Goal: Transaction & Acquisition: Purchase product/service

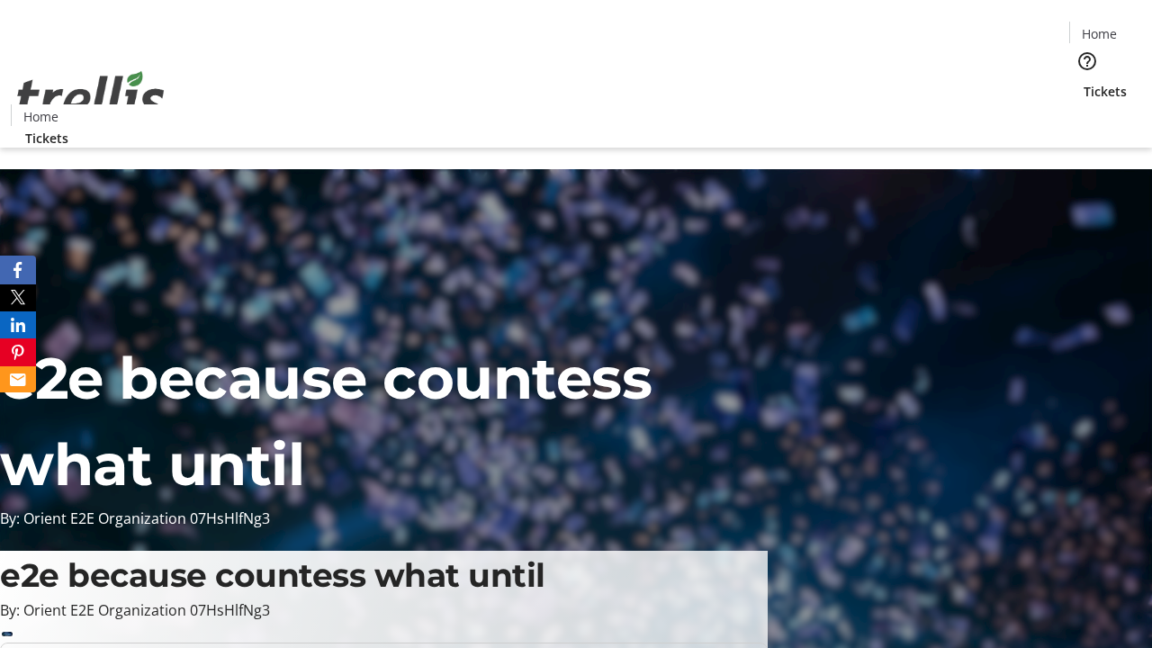
click at [1083, 82] on span "Tickets" at bounding box center [1104, 91] width 43 height 19
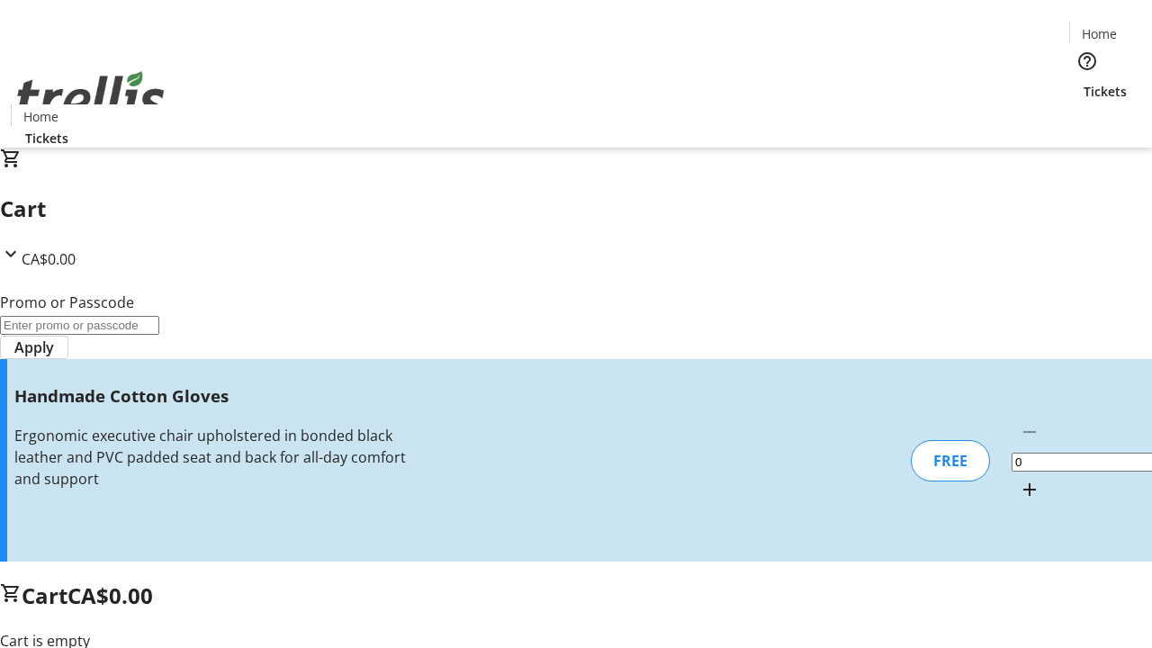
click at [1019, 479] on mat-icon "Increment by one" at bounding box center [1030, 490] width 22 height 22
type input "1"
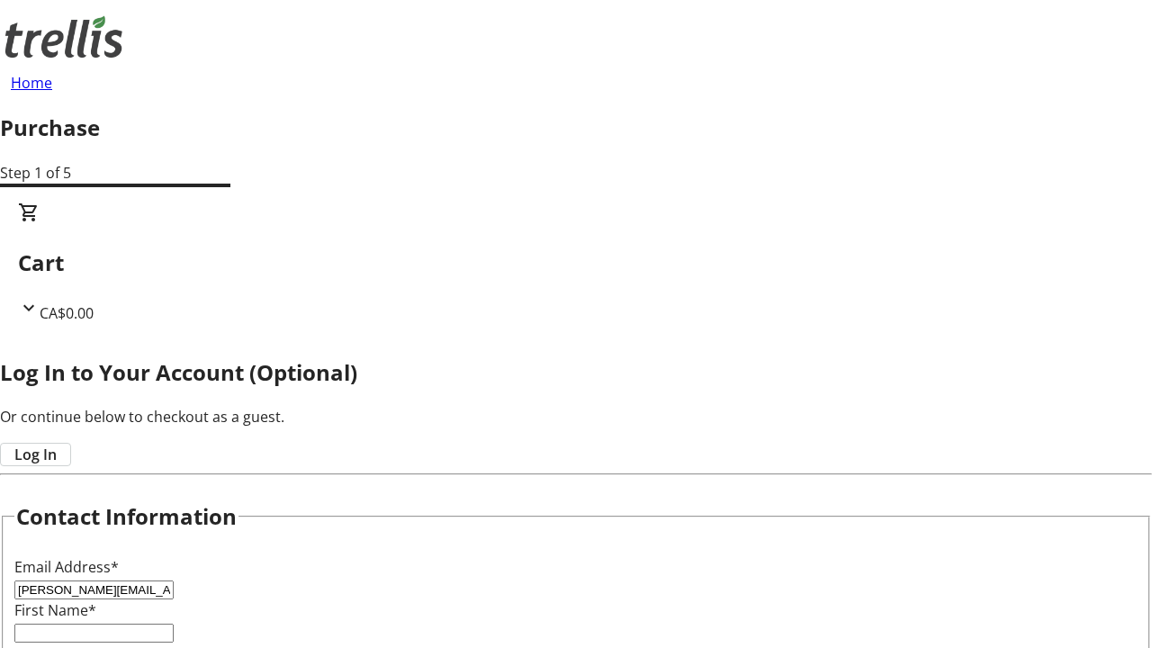
type input "[PERSON_NAME][EMAIL_ADDRESS][DOMAIN_NAME]"
type input "[PERSON_NAME]"
type input "Runolfsdottir"
